Goal: Task Accomplishment & Management: Manage account settings

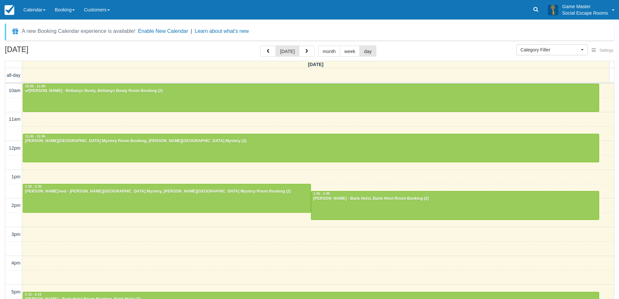
select select
click at [38, 10] on link "Calendar" at bounding box center [34, 10] width 31 height 20
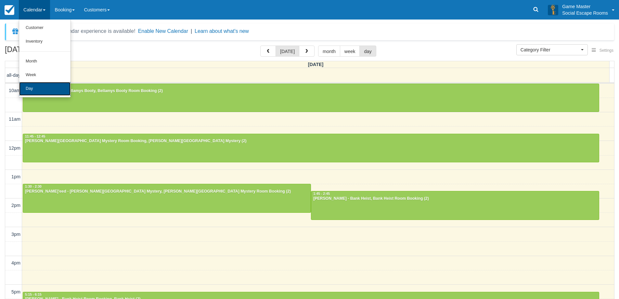
click at [38, 88] on link "Day" at bounding box center [44, 89] width 51 height 14
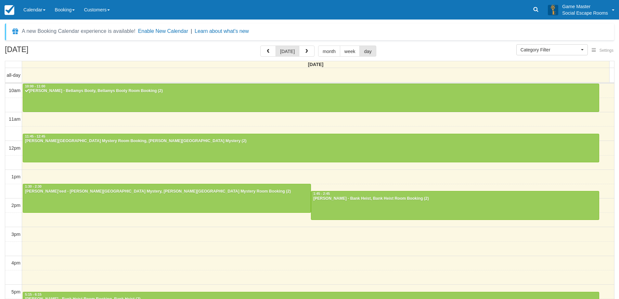
select select
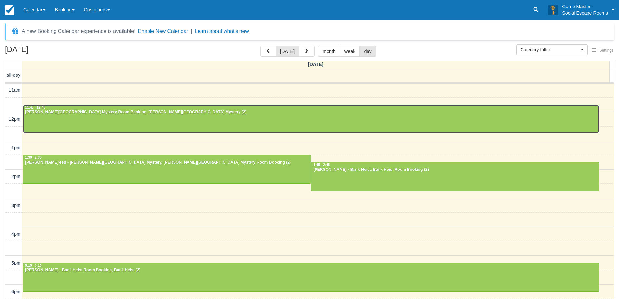
click at [60, 121] on div at bounding box center [311, 119] width 576 height 28
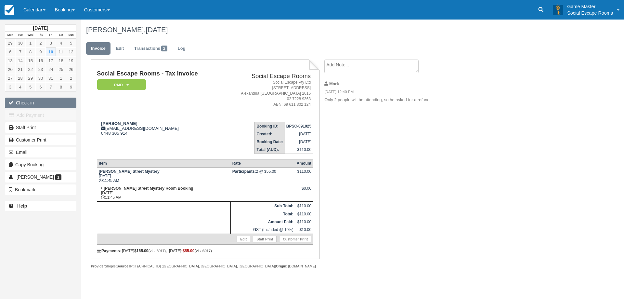
click at [30, 101] on button "Check-in" at bounding box center [41, 103] width 72 height 10
